Goal: Register for event/course

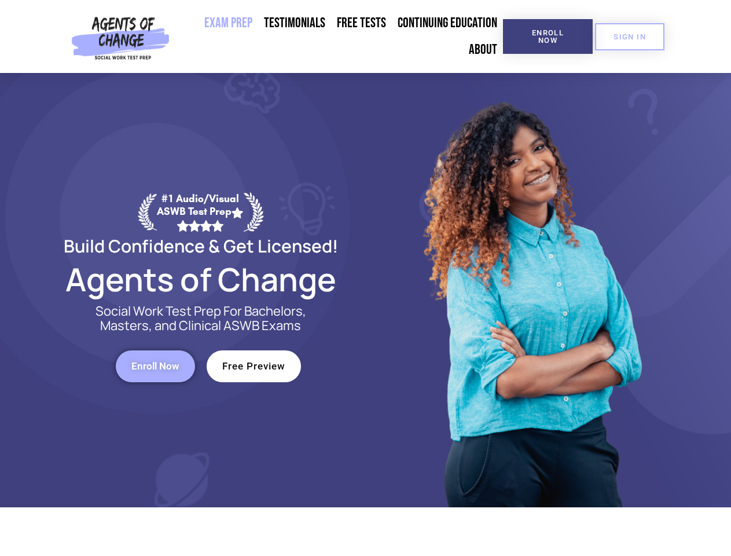
click at [366, 278] on div at bounding box center [531, 290] width 330 height 434
click at [548, 36] on span "Enroll Now" at bounding box center [548, 36] width 53 height 15
click at [630, 36] on span "SIGN IN" at bounding box center [630, 37] width 32 height 8
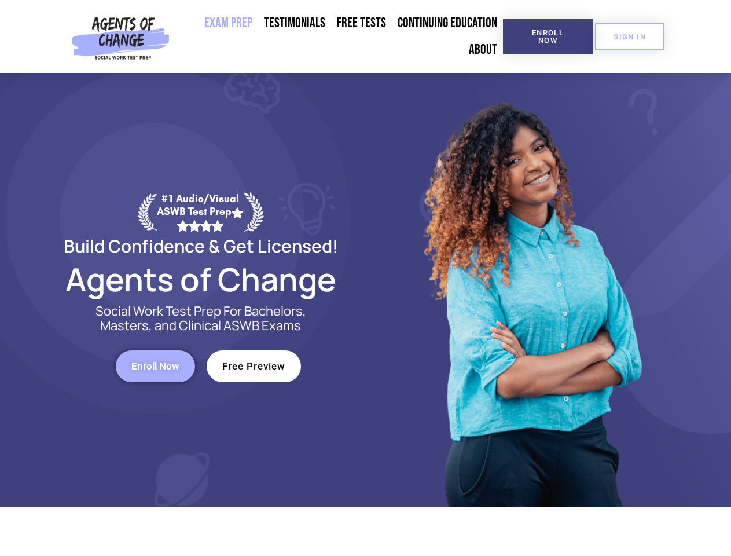
click at [155, 366] on span "Enroll Now" at bounding box center [155, 366] width 48 height 10
click at [254, 366] on span "Free Preview" at bounding box center [253, 366] width 63 height 10
